Goal: Information Seeking & Learning: Learn about a topic

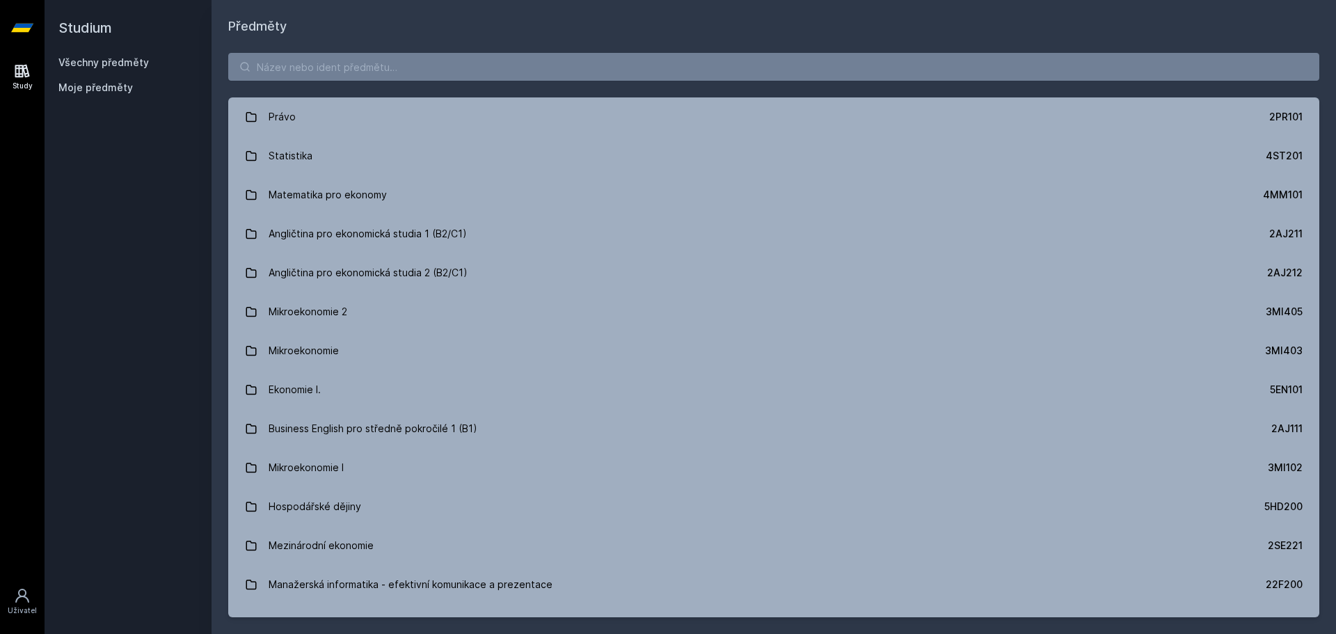
click at [680, 97] on button "Ne" at bounding box center [671, 89] width 50 height 35
click at [17, 615] on div "Uživatel" at bounding box center [22, 611] width 29 height 10
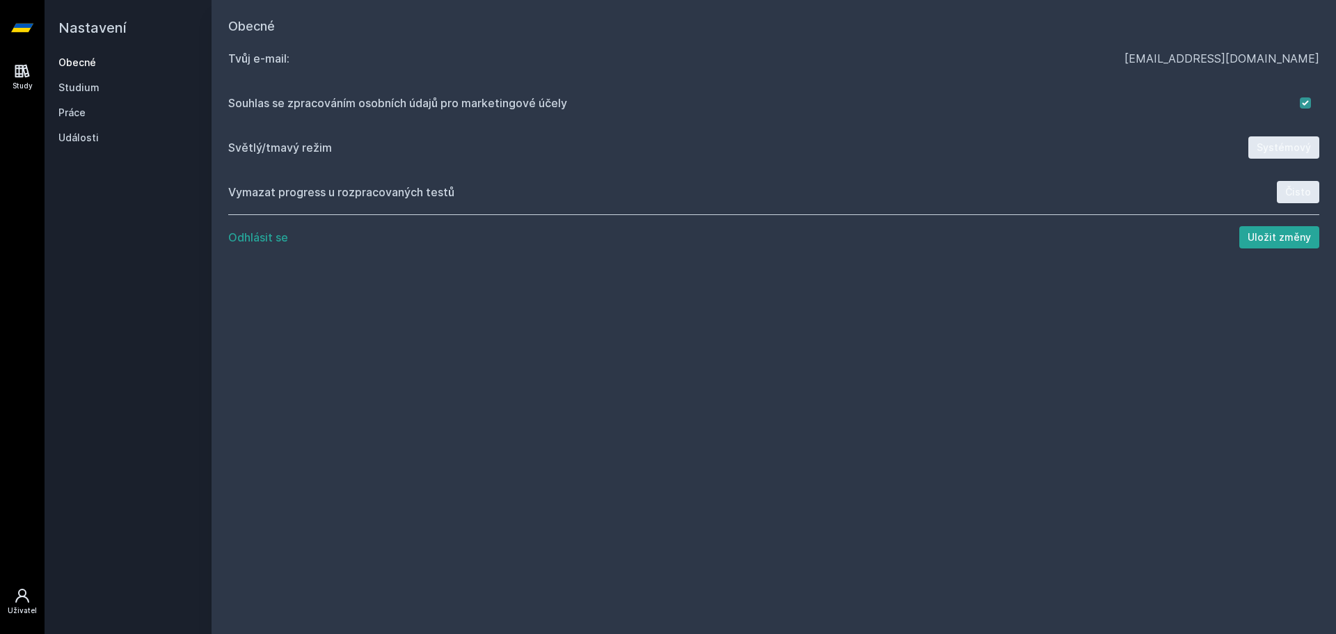
click at [33, 64] on link "Study" at bounding box center [22, 77] width 39 height 42
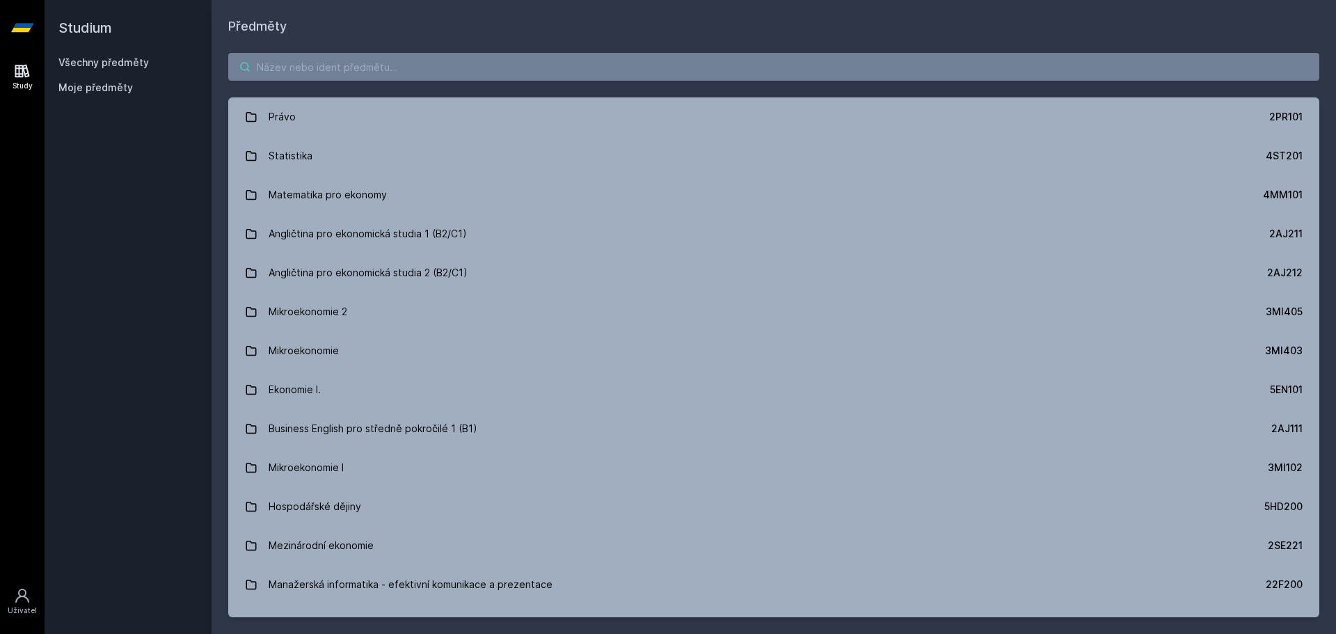
click at [306, 66] on input "search" at bounding box center [773, 67] width 1091 height 28
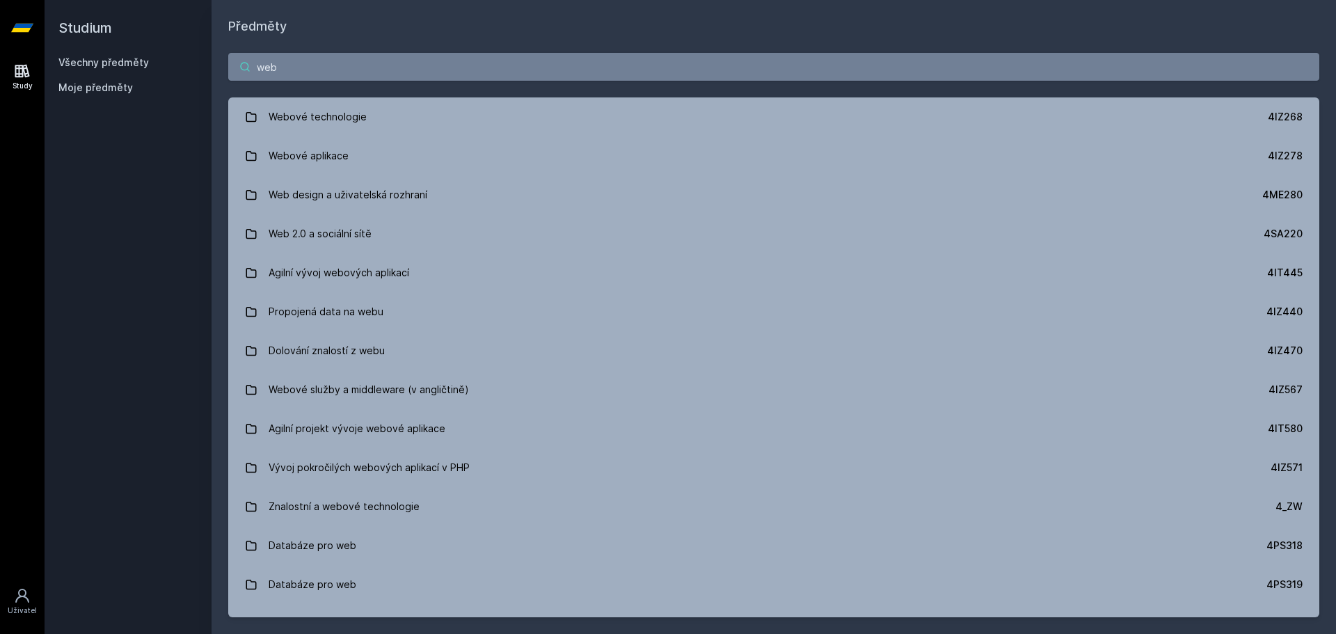
type input "web"
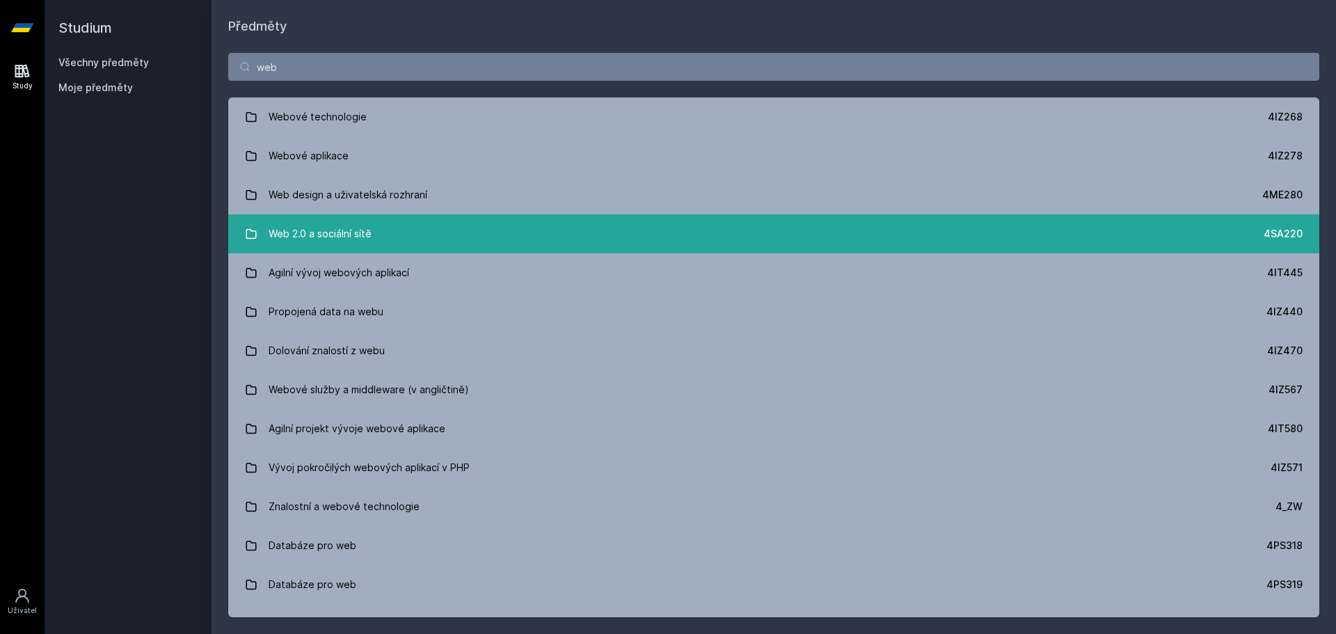
click at [459, 241] on link "Web 2.0 a sociální sítě 4SA220" at bounding box center [773, 233] width 1091 height 39
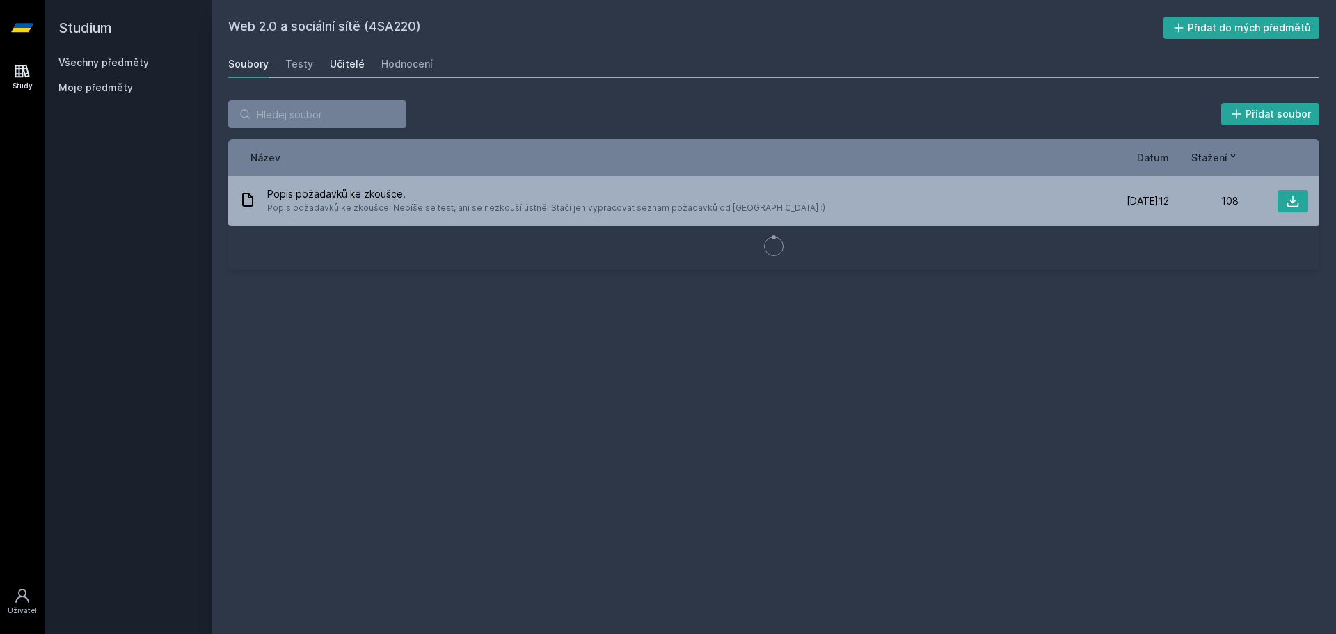
click at [337, 65] on div "Učitelé" at bounding box center [347, 64] width 35 height 14
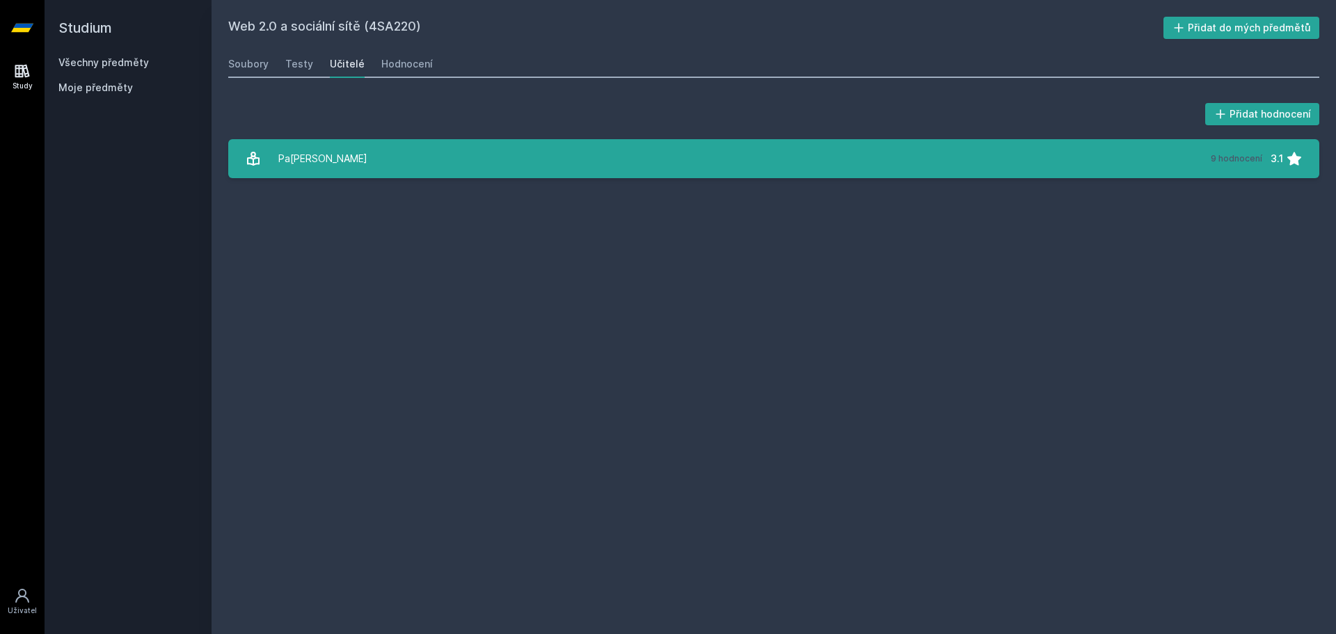
click at [361, 158] on link "[PERSON_NAME] 9 hodnocení 3.1" at bounding box center [773, 158] width 1091 height 39
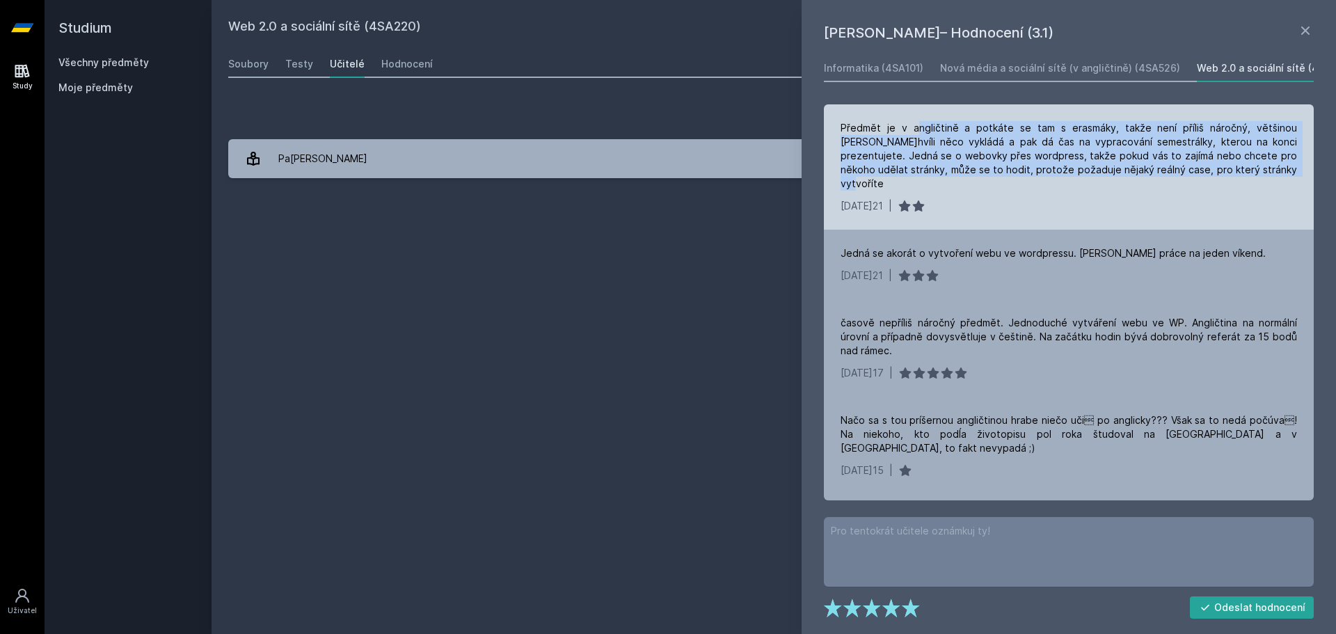
drag, startPoint x: 910, startPoint y: 122, endPoint x: 1247, endPoint y: 175, distance: 340.9
click at [1247, 175] on div "Předmět je v angličtině a potkáte se tam s erasmáky, takže není příliš náročný,…" at bounding box center [1069, 156] width 457 height 70
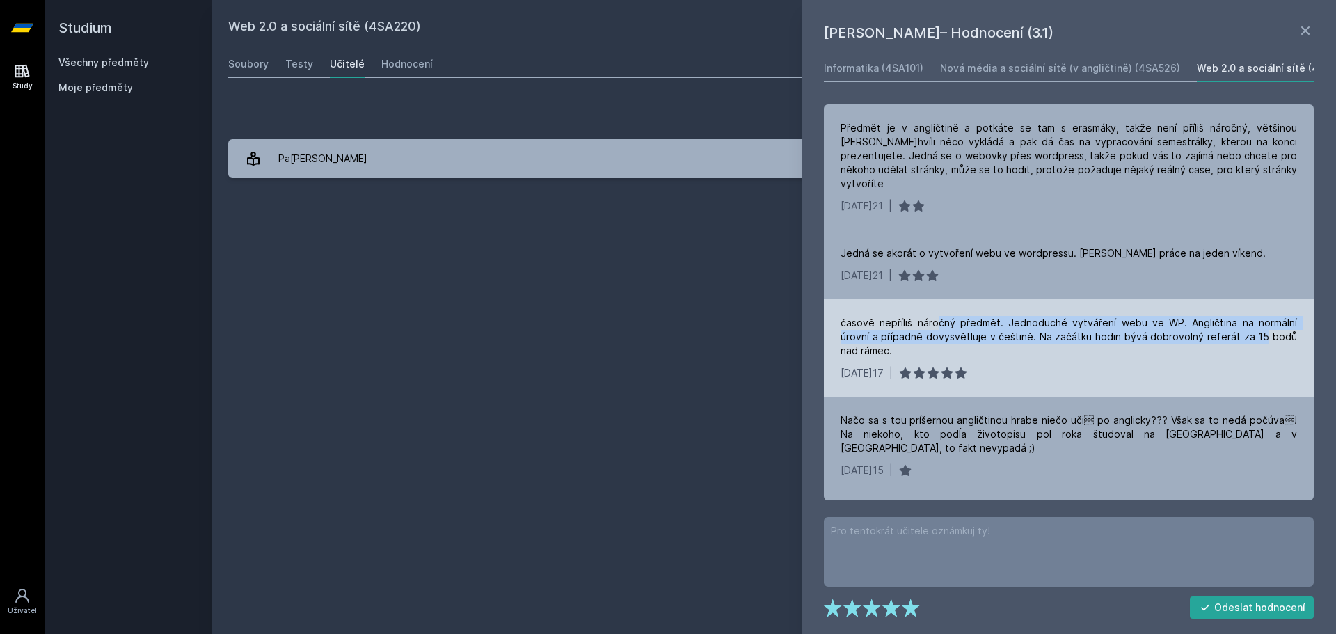
drag, startPoint x: 938, startPoint y: 315, endPoint x: 1263, endPoint y: 322, distance: 325.1
click at [1263, 322] on div "časově nepříliš náročný předmět. Jednoduché vytváření webu ve WP. Angličtina na…" at bounding box center [1069, 337] width 457 height 42
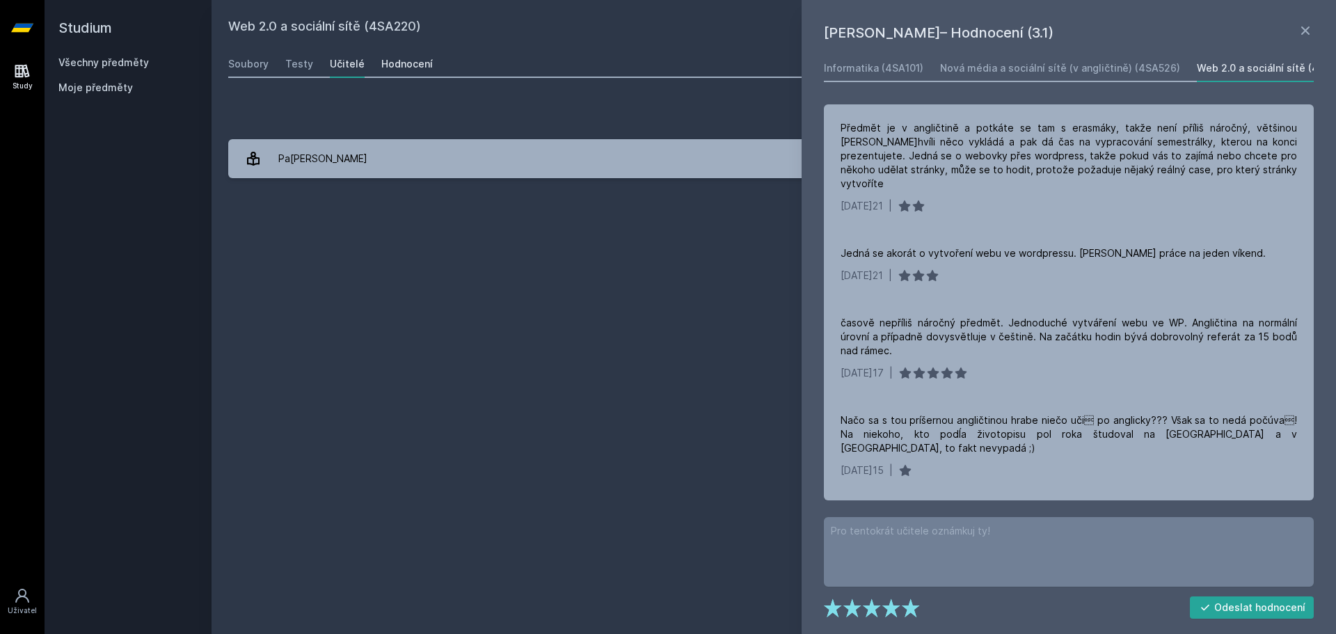
click at [397, 52] on link "Hodnocení" at bounding box center [407, 64] width 52 height 28
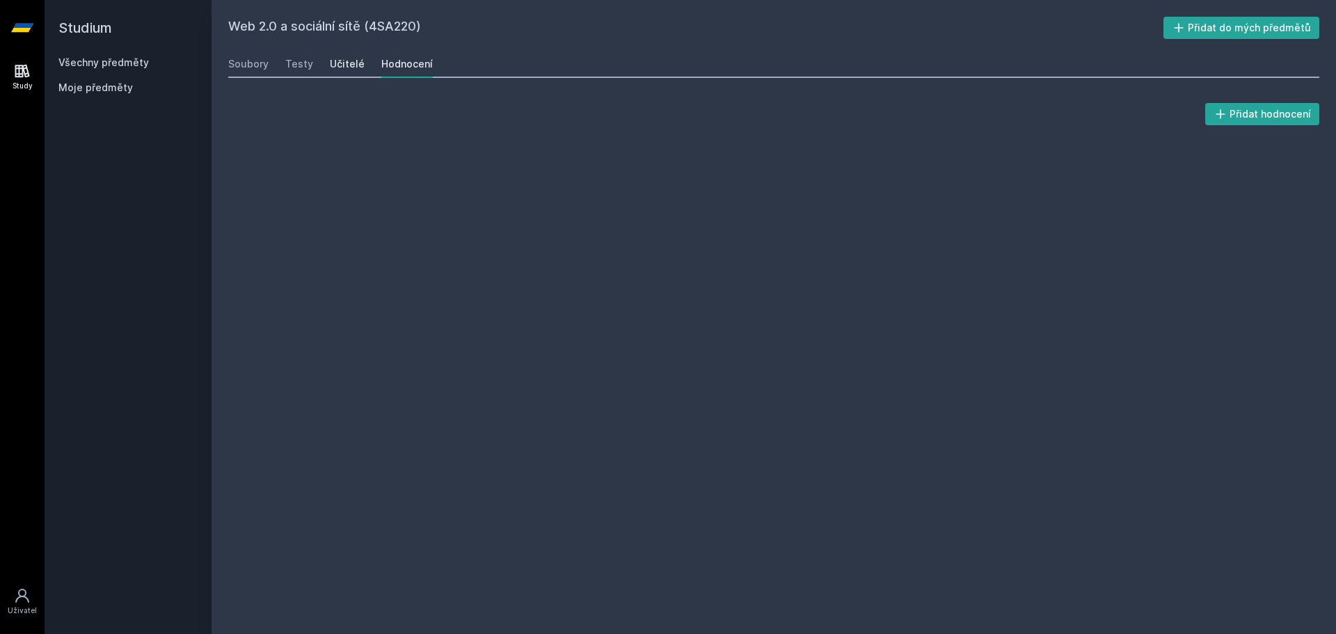
click at [352, 67] on div "Učitelé" at bounding box center [347, 64] width 35 height 14
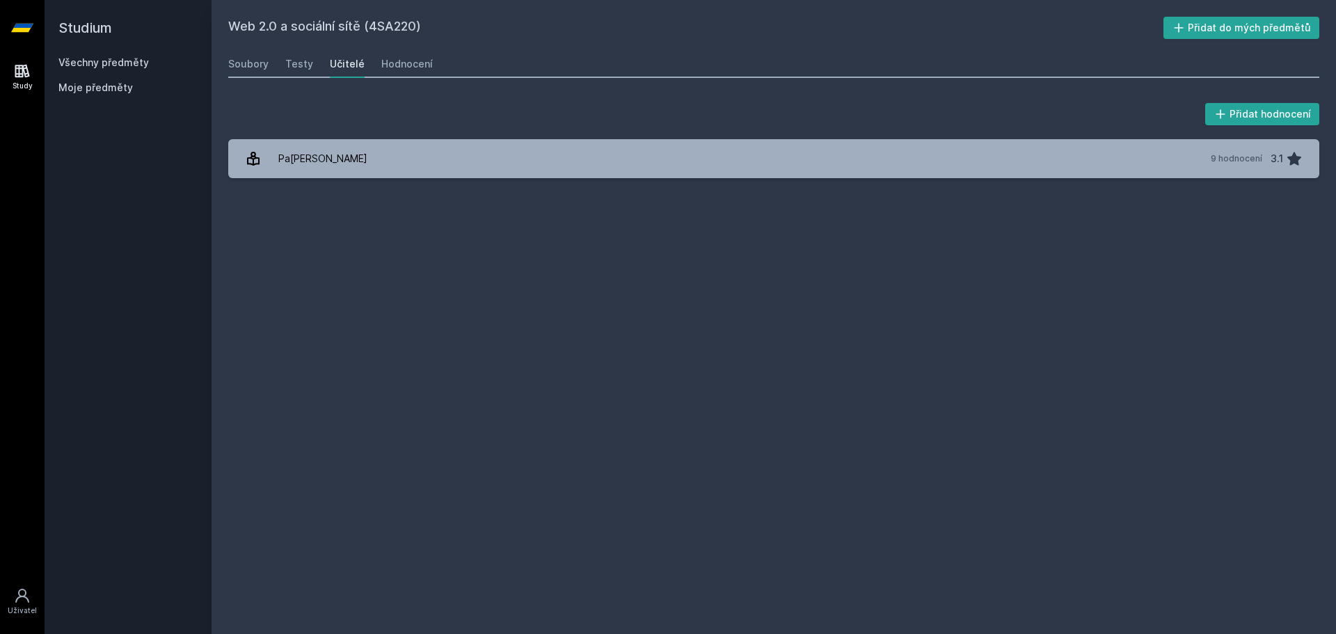
click at [313, 64] on div "Soubory Testy Učitelé Hodnocení" at bounding box center [773, 64] width 1091 height 28
click at [308, 66] on div "Testy" at bounding box center [299, 64] width 28 height 14
